Goal: Task Accomplishment & Management: Use online tool/utility

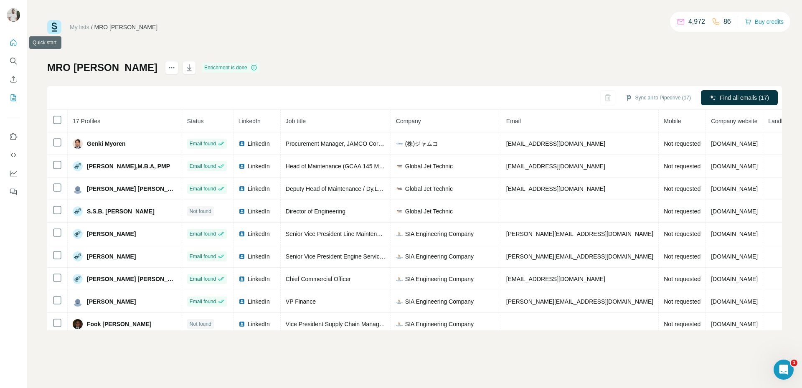
click at [12, 45] on icon "Quick start" at bounding box center [13, 42] width 6 height 6
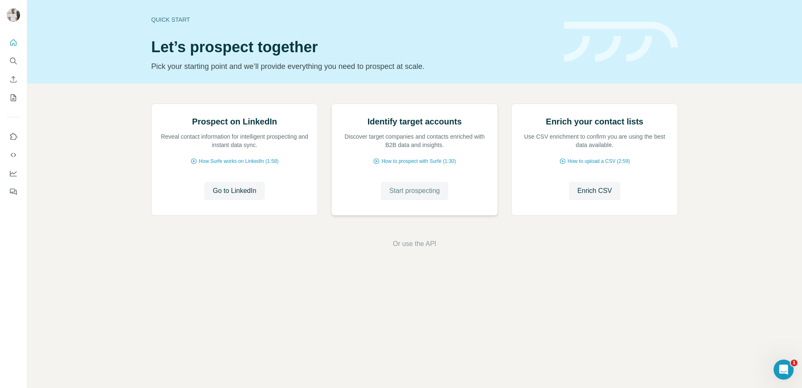
click at [416, 200] on button "Start prospecting" at bounding box center [414, 191] width 67 height 18
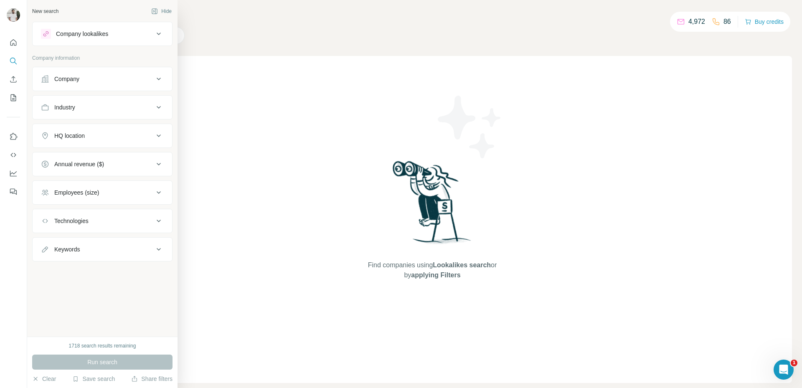
click at [74, 80] on div "Company" at bounding box center [66, 79] width 25 height 8
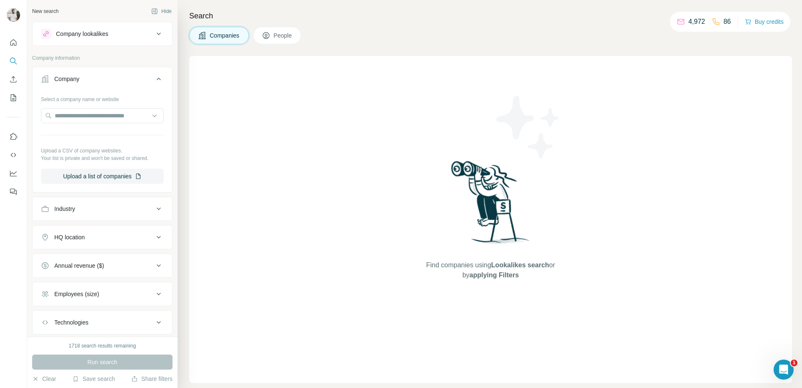
click at [270, 38] on icon at bounding box center [266, 35] width 8 height 8
